Goal: Find specific page/section: Find specific page/section

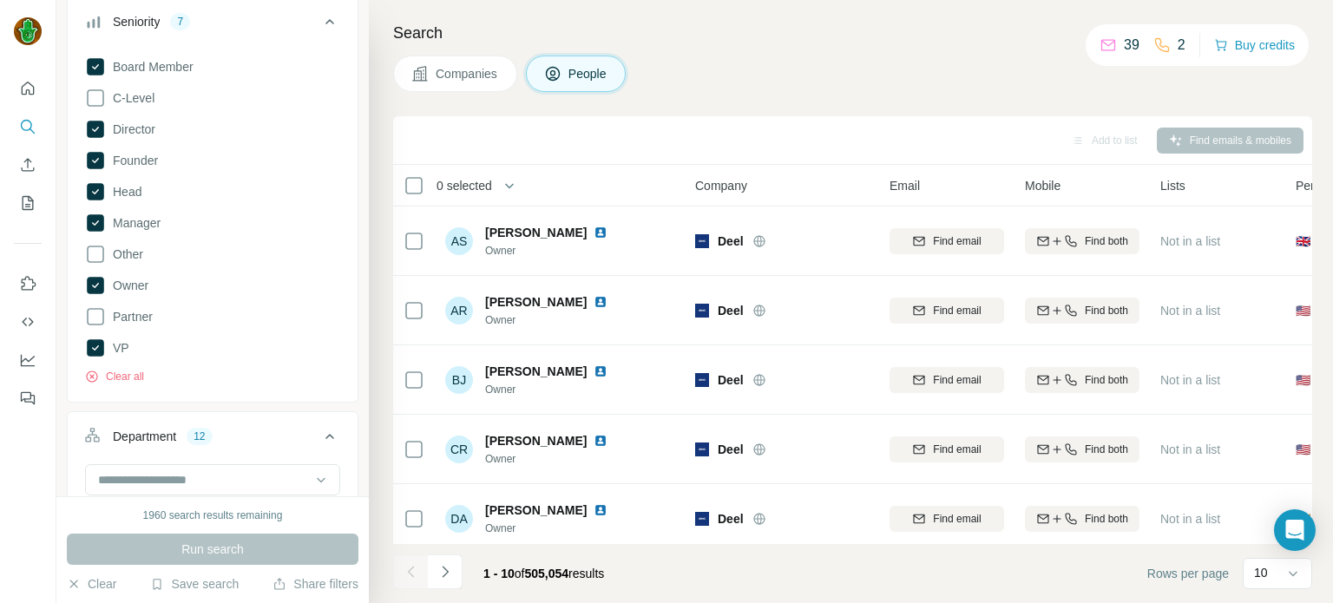
scroll to position [312, 0]
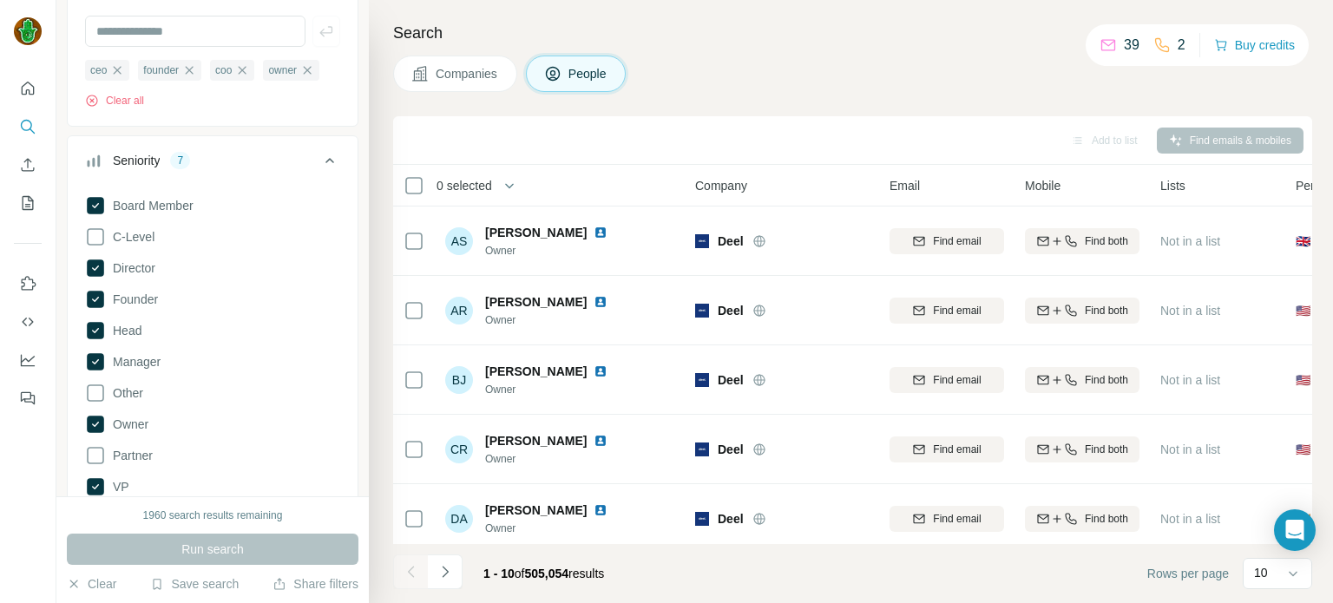
click at [486, 83] on button "Companies" at bounding box center [455, 74] width 124 height 36
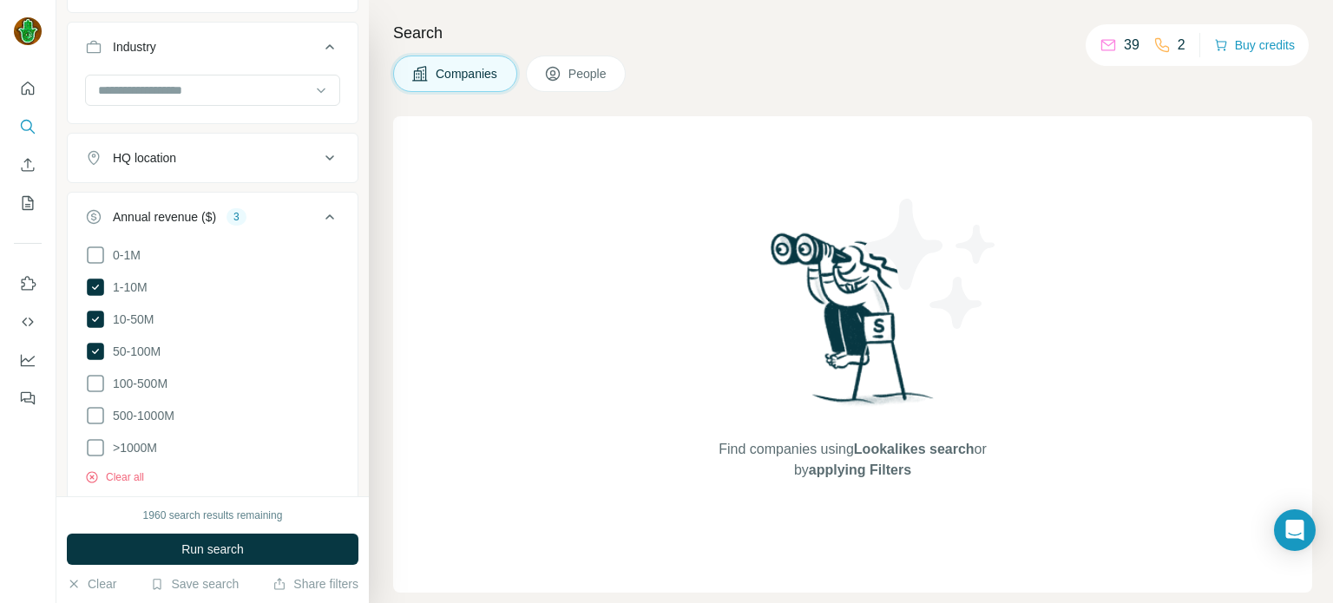
click at [562, 72] on icon at bounding box center [552, 73] width 17 height 17
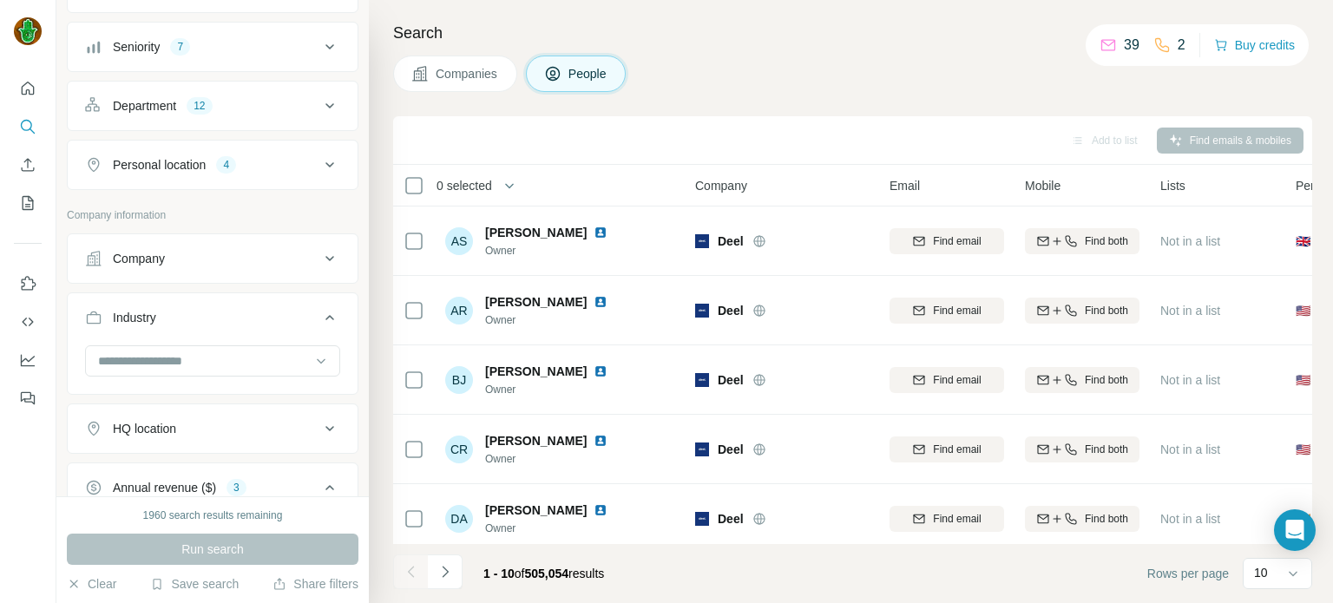
click at [445, 74] on span "Companies" at bounding box center [467, 73] width 63 height 17
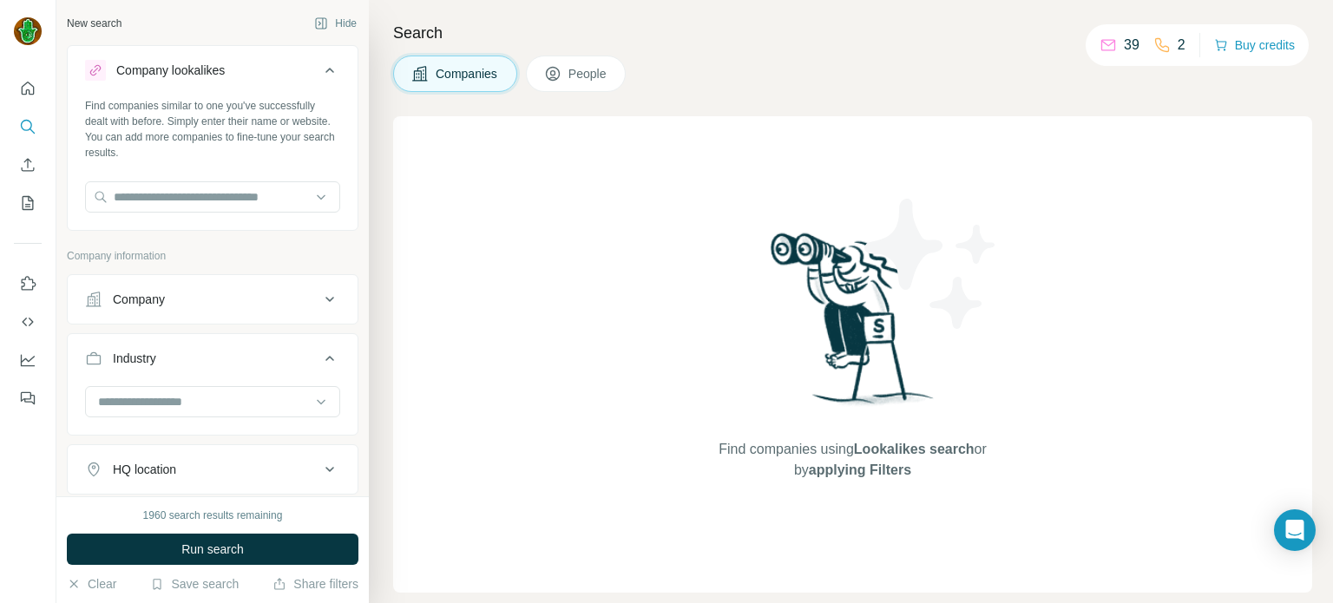
click at [217, 266] on div "Company information" at bounding box center [213, 261] width 292 height 26
click at [298, 305] on div "Company" at bounding box center [202, 299] width 234 height 17
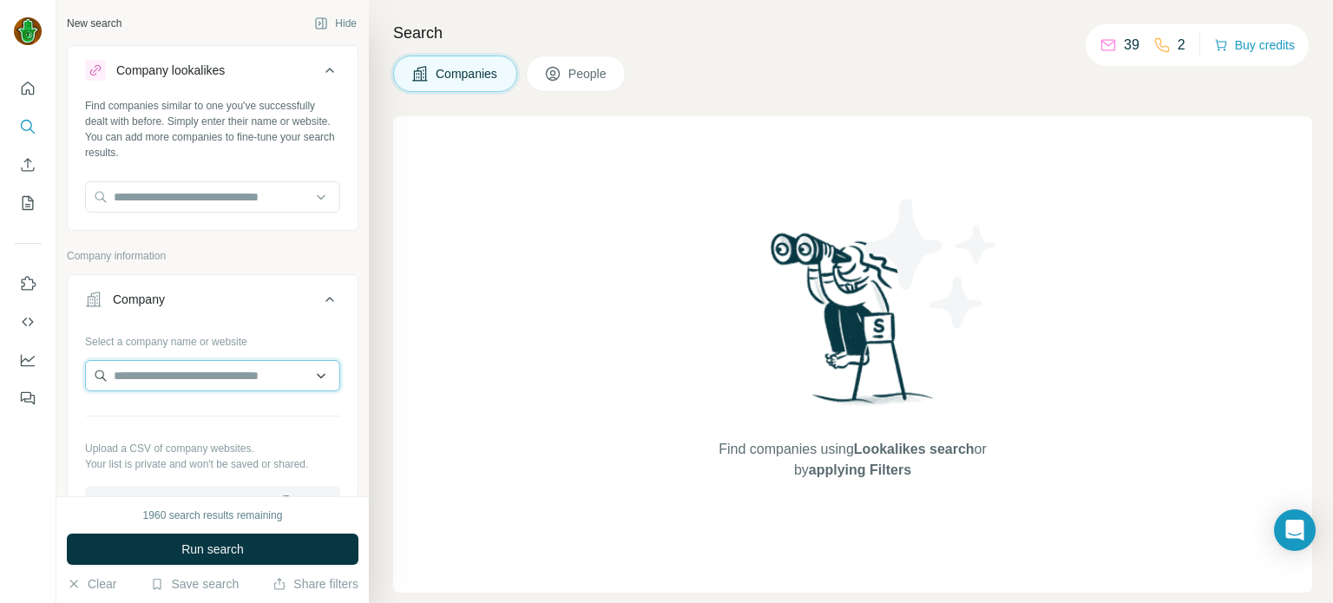
click at [295, 367] on input "text" at bounding box center [212, 375] width 255 height 31
click at [181, 371] on input "text" at bounding box center [212, 375] width 255 height 31
click at [277, 374] on input "text" at bounding box center [212, 375] width 255 height 31
click at [602, 76] on span "People" at bounding box center [588, 73] width 40 height 17
